Goal: Transaction & Acquisition: Purchase product/service

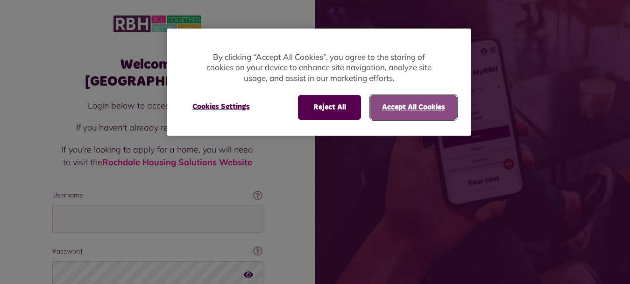
click at [411, 99] on button "Accept All Cookies" at bounding box center [413, 107] width 86 height 24
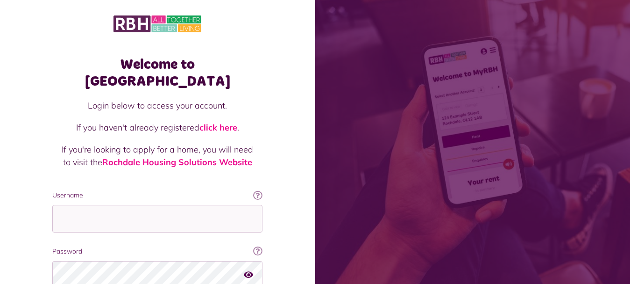
click at [378, 97] on span at bounding box center [472, 142] width 315 height 284
click at [94, 205] on input "Username" at bounding box center [157, 219] width 210 height 28
type input "**********"
click at [71, 205] on input "Username" at bounding box center [157, 219] width 210 height 28
type input "**********"
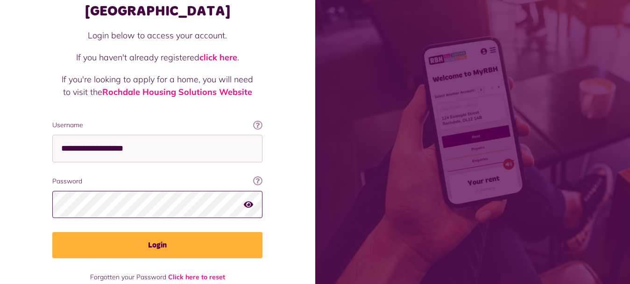
scroll to position [75, 0]
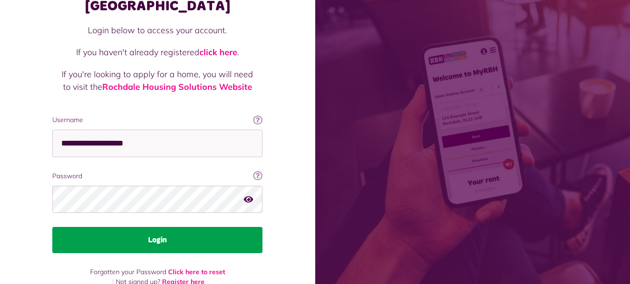
click at [175, 227] on button "Login" at bounding box center [157, 240] width 210 height 26
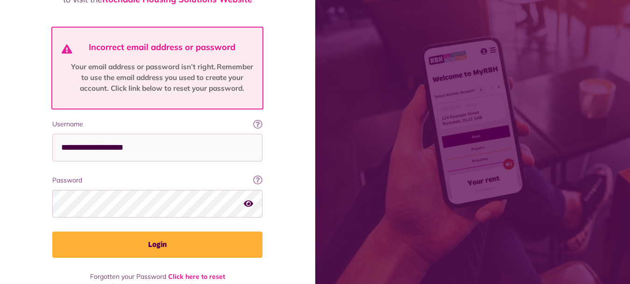
scroll to position [166, 0]
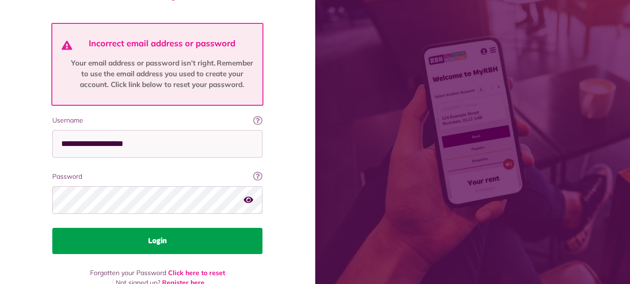
click at [167, 227] on button "Login" at bounding box center [157, 240] width 210 height 26
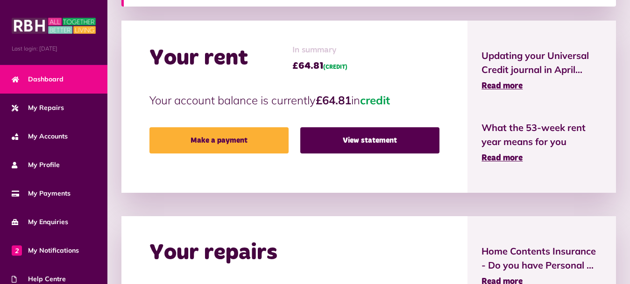
scroll to position [218, 0]
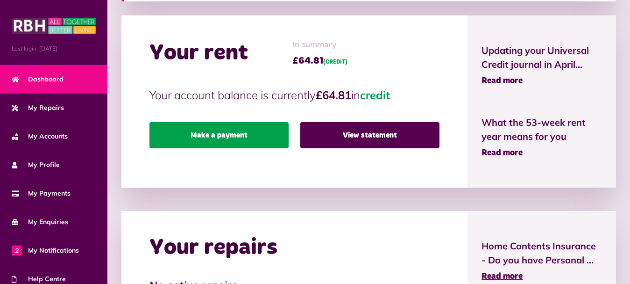
click at [228, 137] on link "Make a payment" at bounding box center [218, 135] width 139 height 26
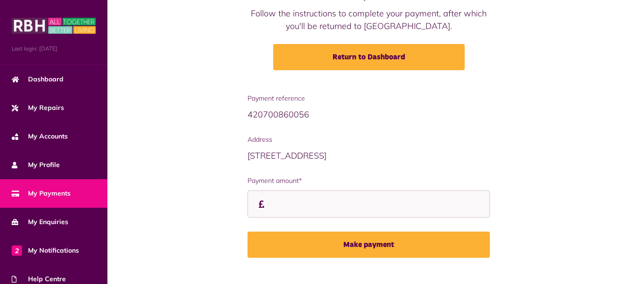
scroll to position [126, 0]
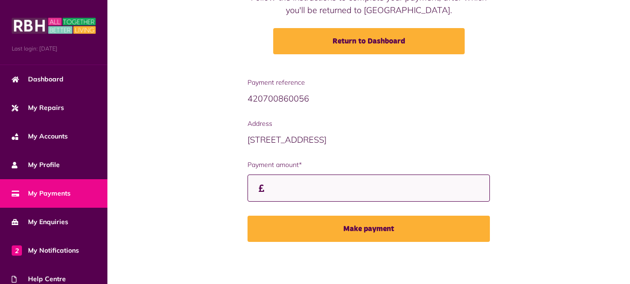
click at [282, 187] on input "Payment amount*" at bounding box center [369, 188] width 243 height 28
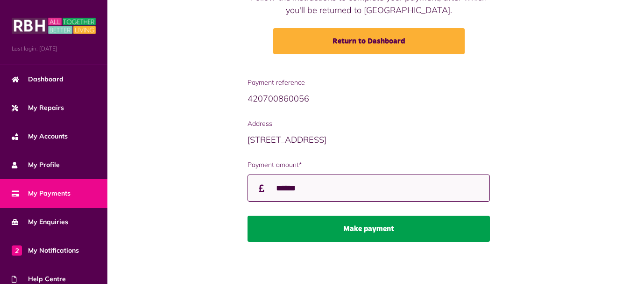
type input "******"
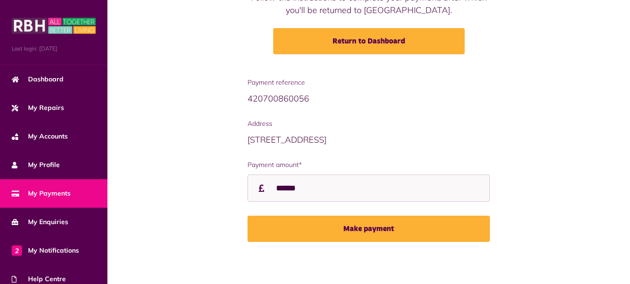
click at [375, 227] on button "Make payment" at bounding box center [369, 228] width 243 height 26
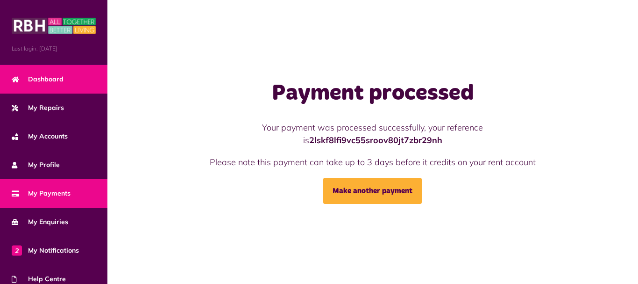
click at [51, 76] on span "Dashboard" at bounding box center [38, 79] width 52 height 10
